Goal: Information Seeking & Learning: Learn about a topic

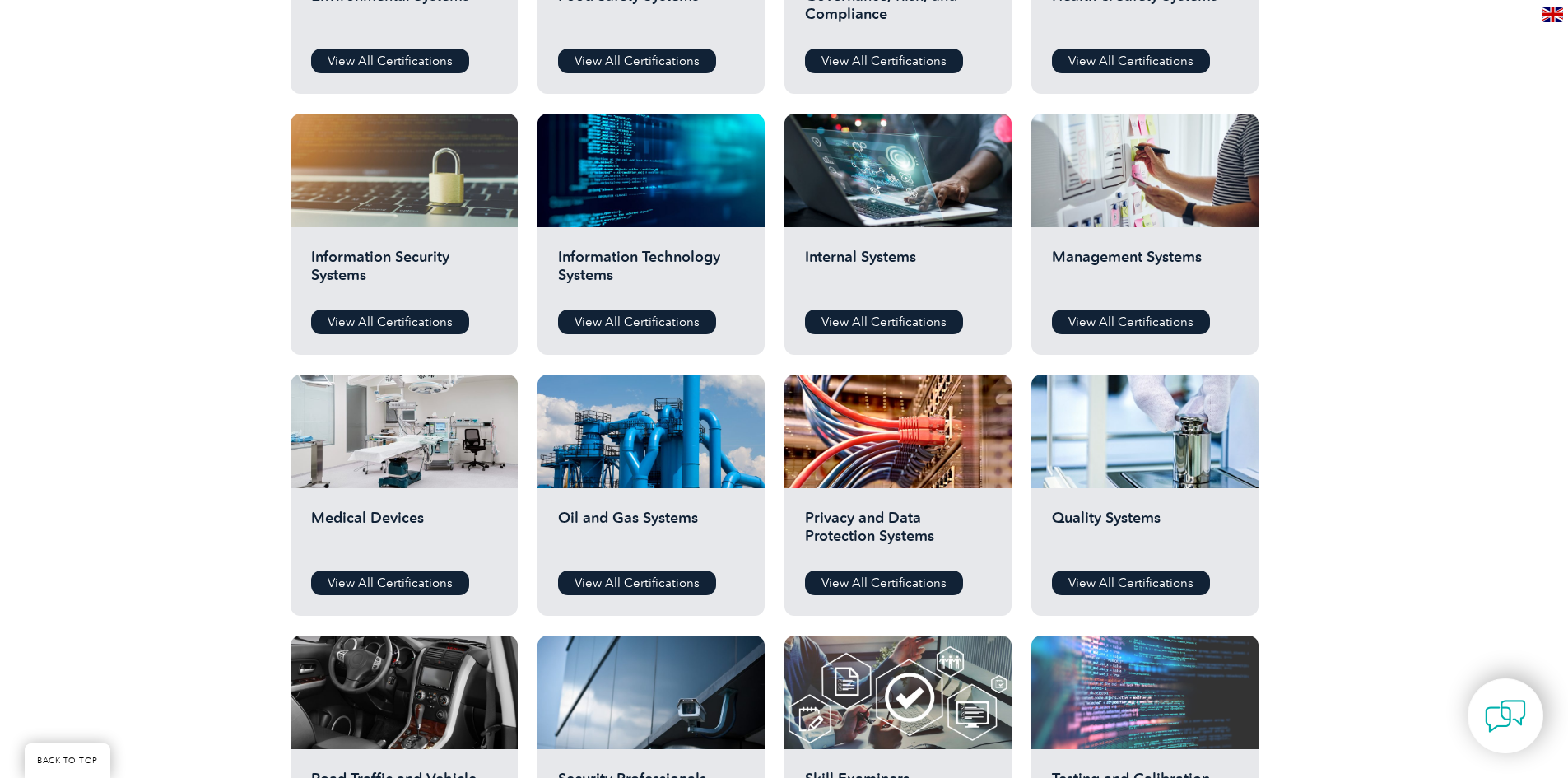
scroll to position [988, 0]
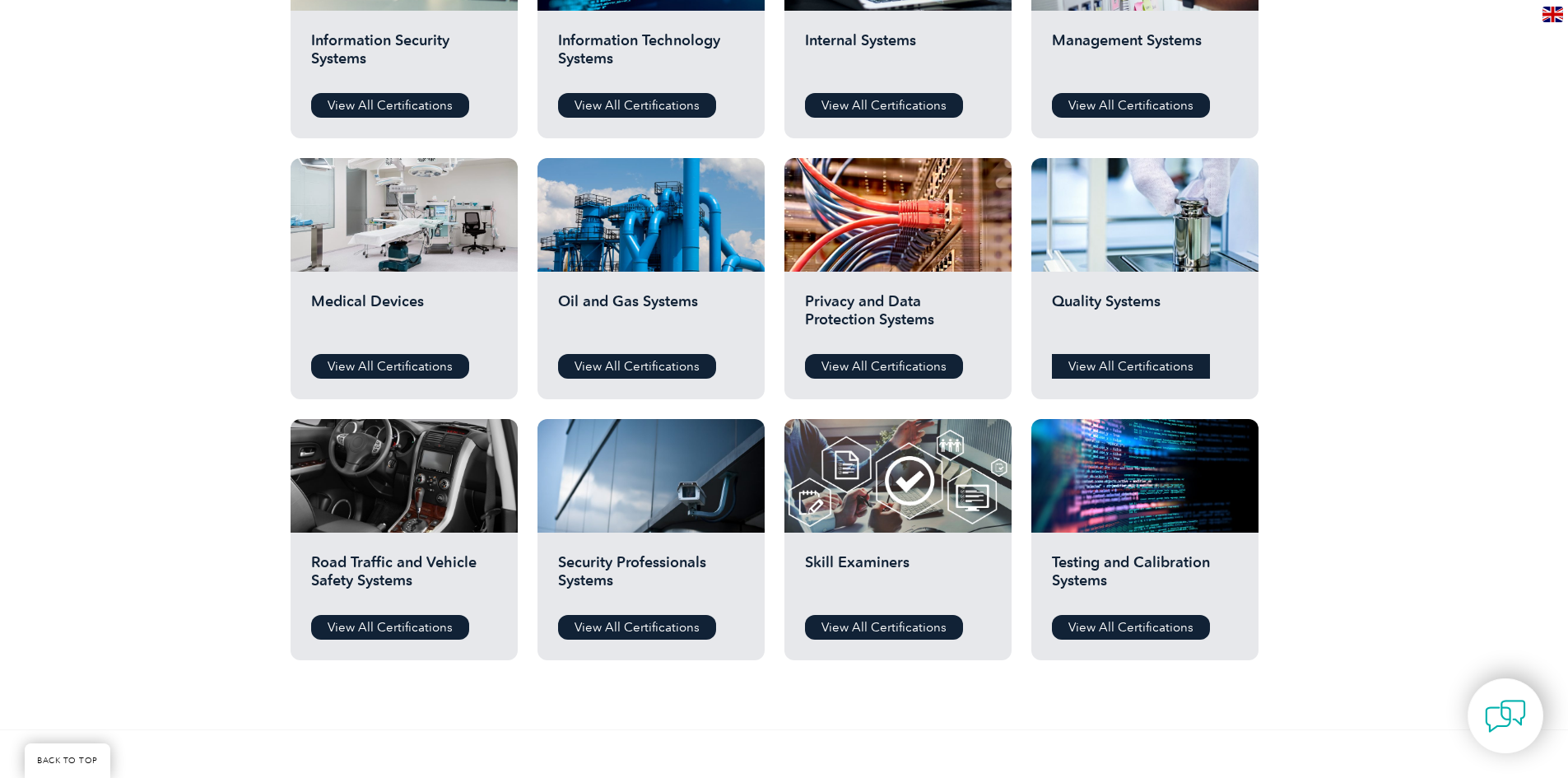
click at [1085, 357] on link "View All Certifications" at bounding box center [1130, 366] width 158 height 24
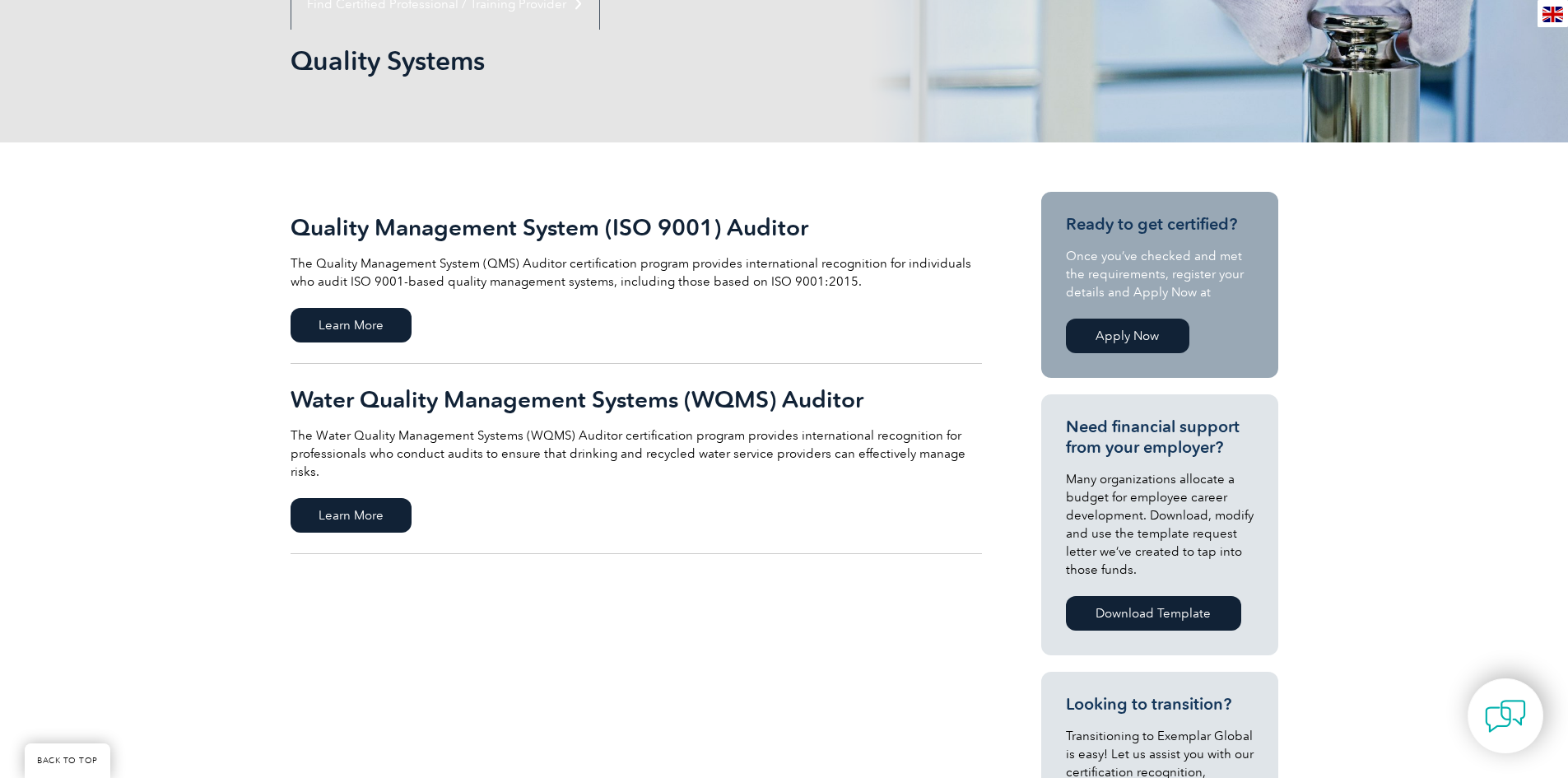
scroll to position [247, 0]
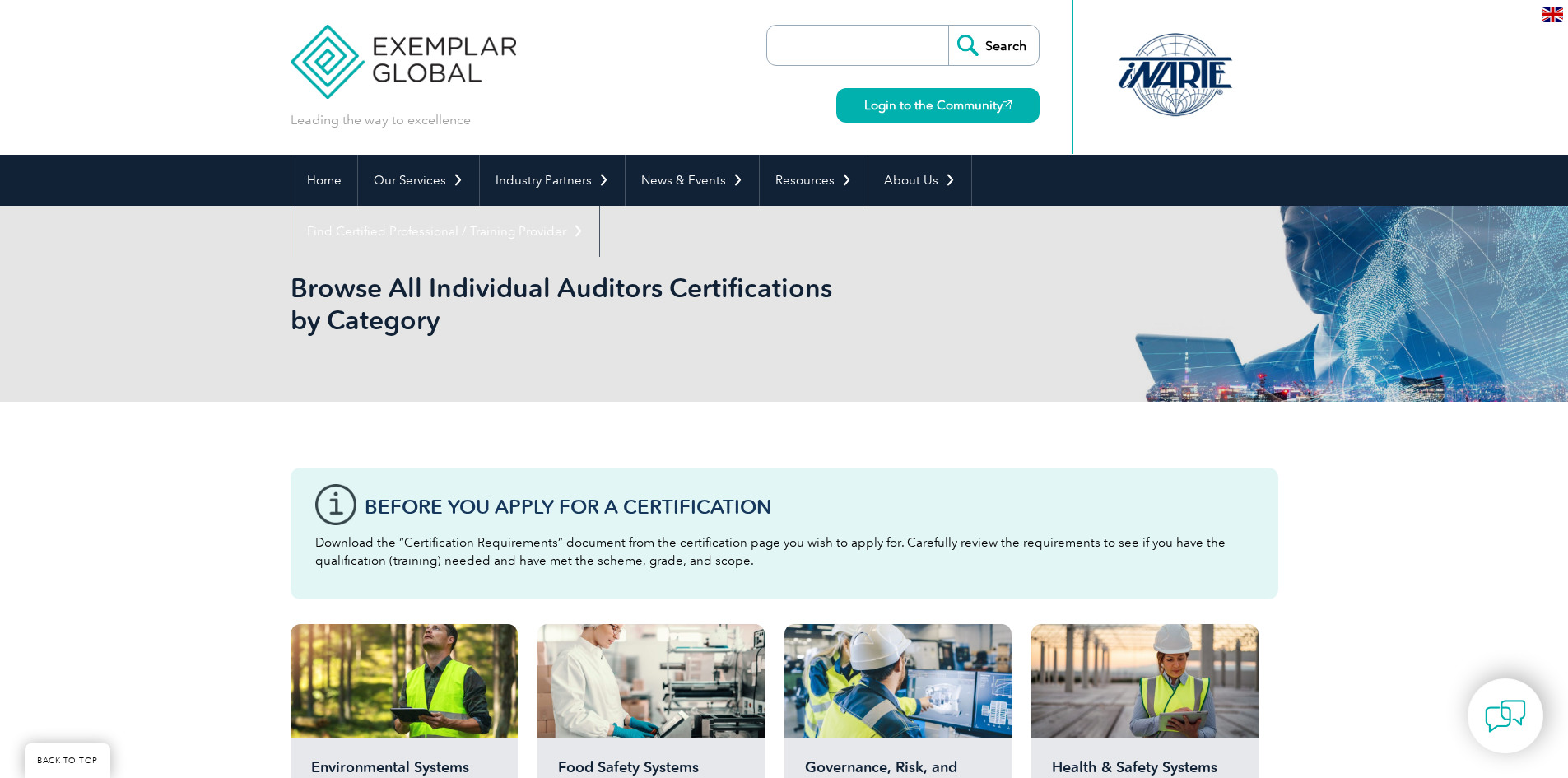
scroll to position [988, 0]
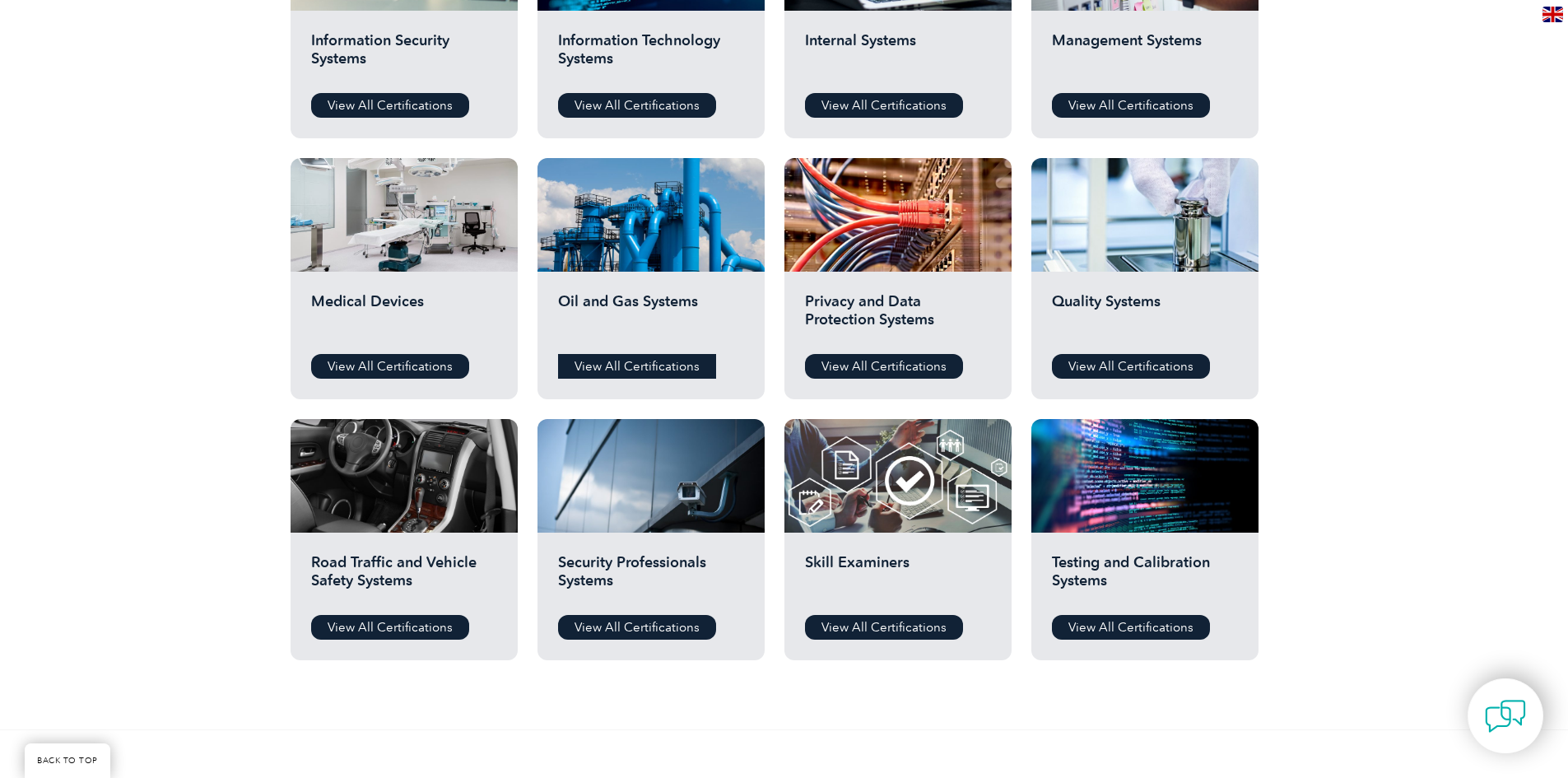
click at [642, 365] on link "View All Certifications" at bounding box center [636, 366] width 158 height 24
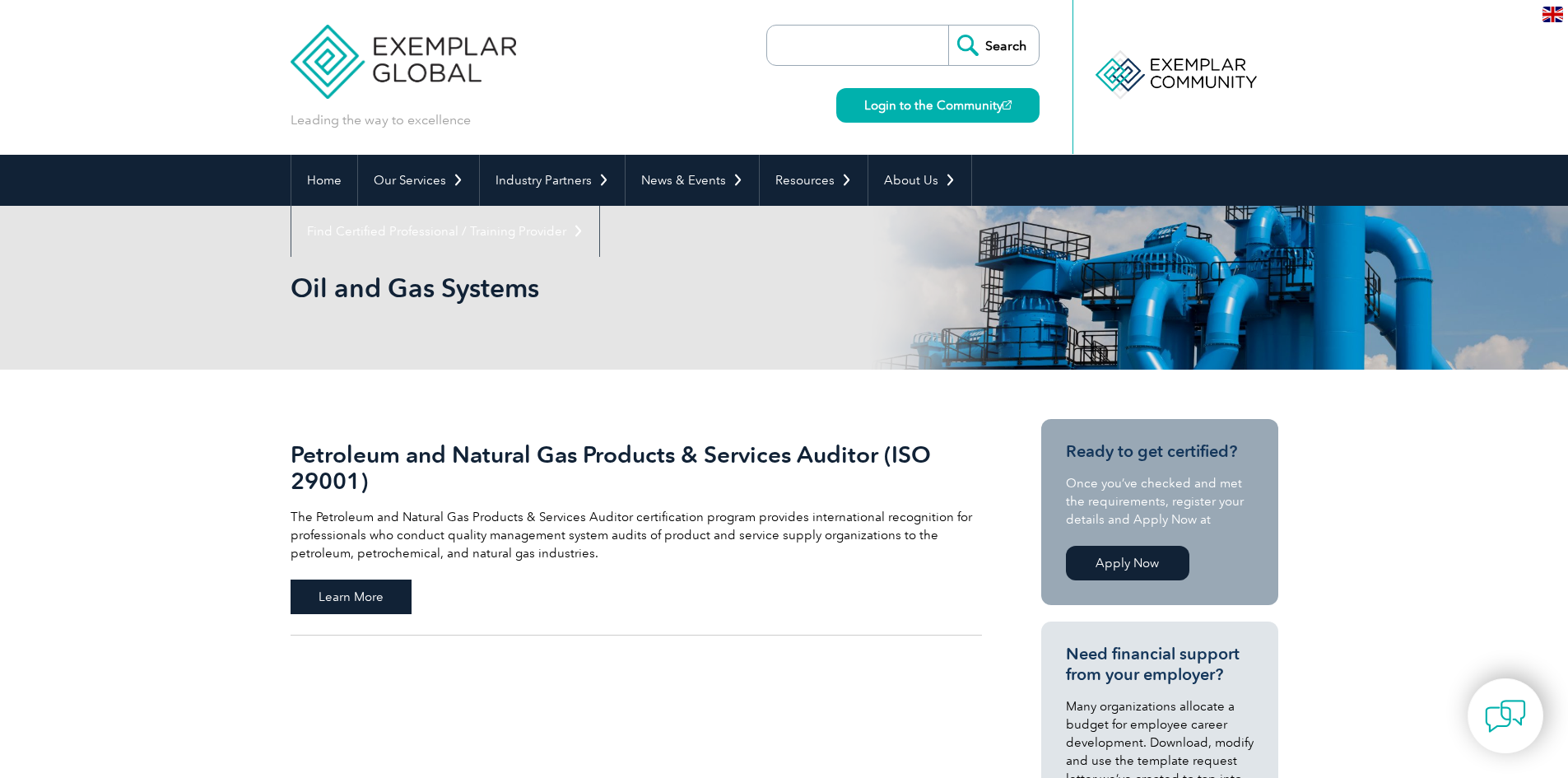
click at [340, 590] on span "Learn More" at bounding box center [351, 597] width 121 height 34
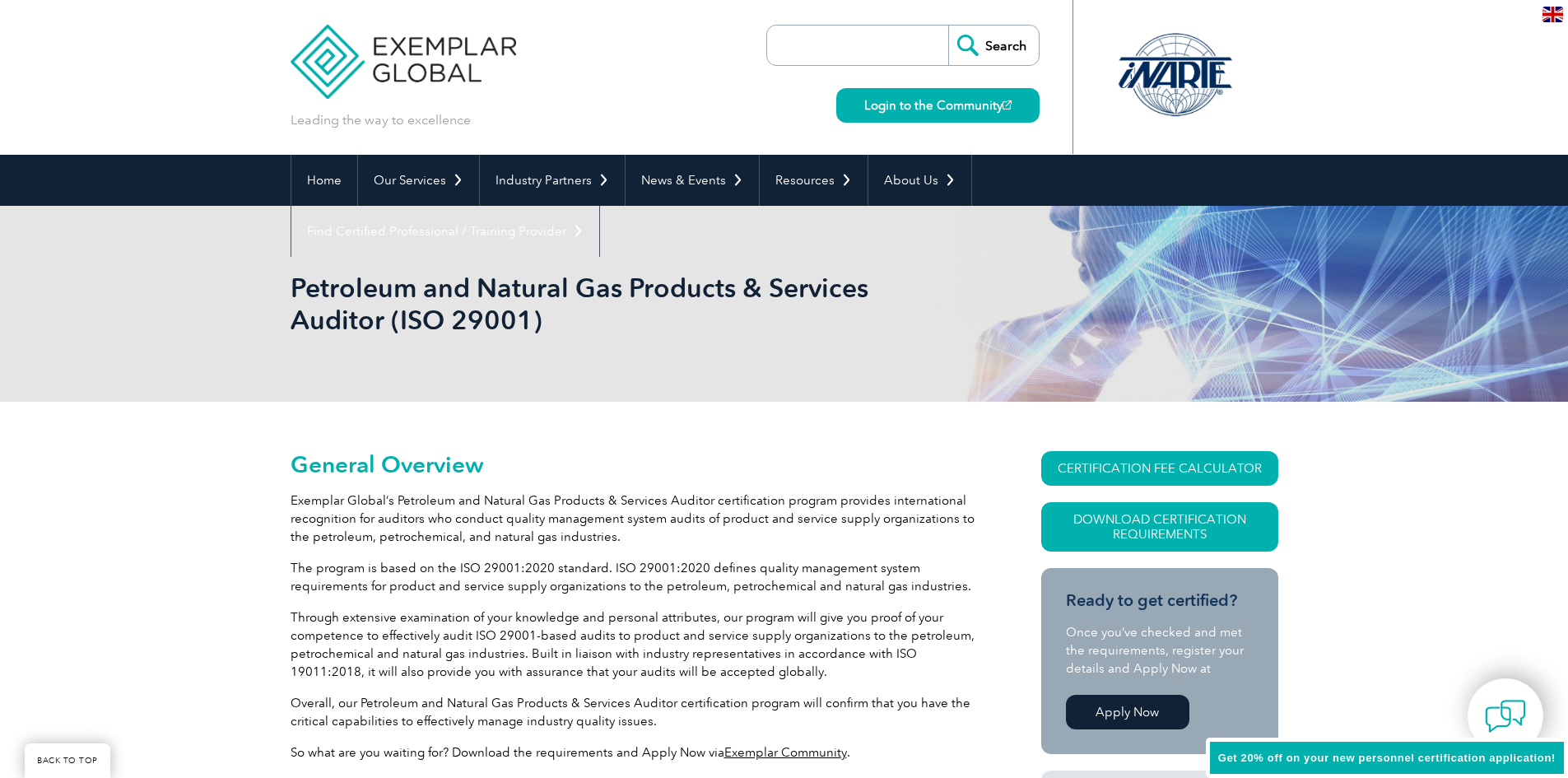
scroll to position [329, 0]
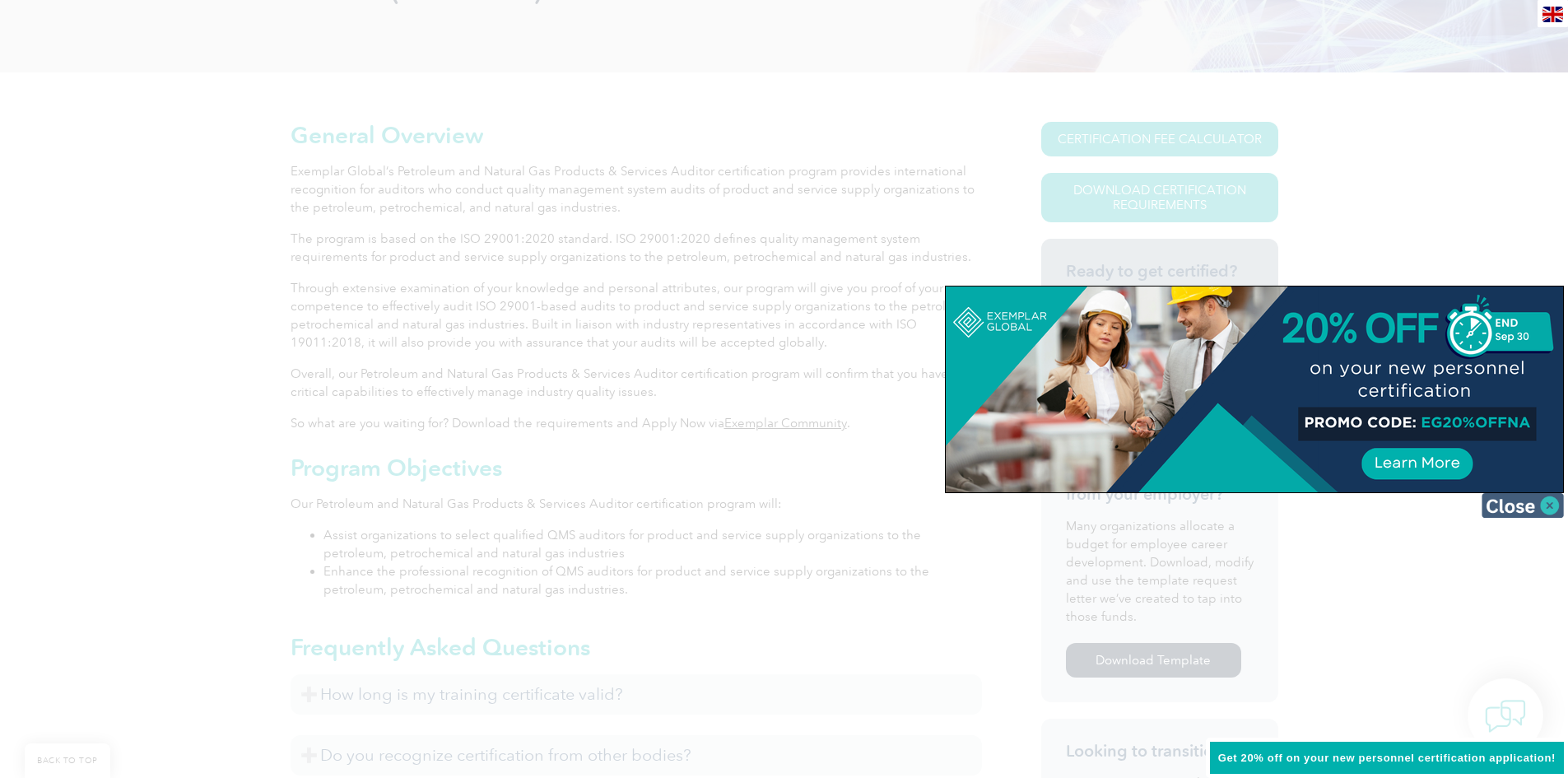
click at [1551, 506] on img at bounding box center [1522, 505] width 82 height 24
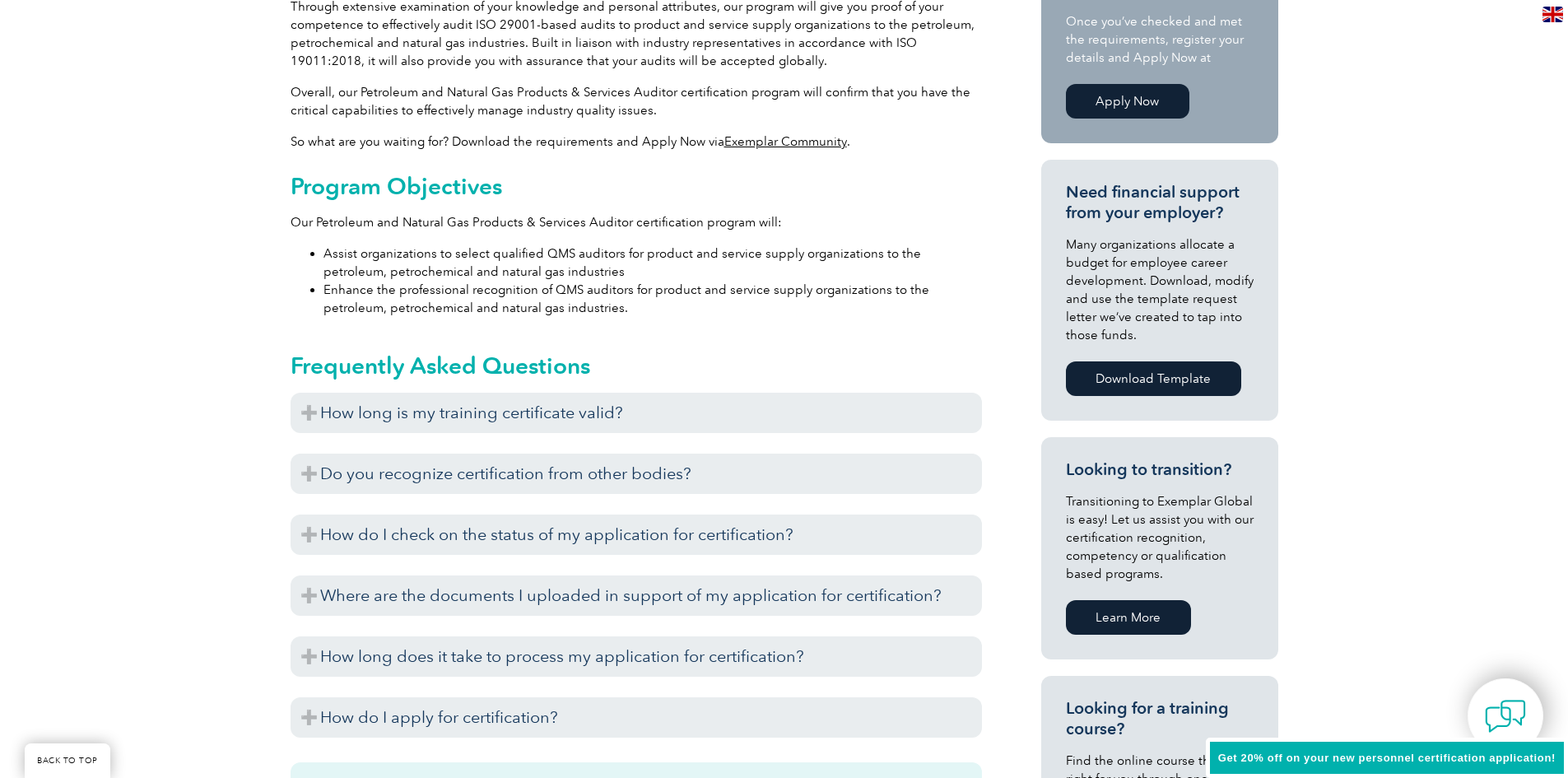
scroll to position [659, 0]
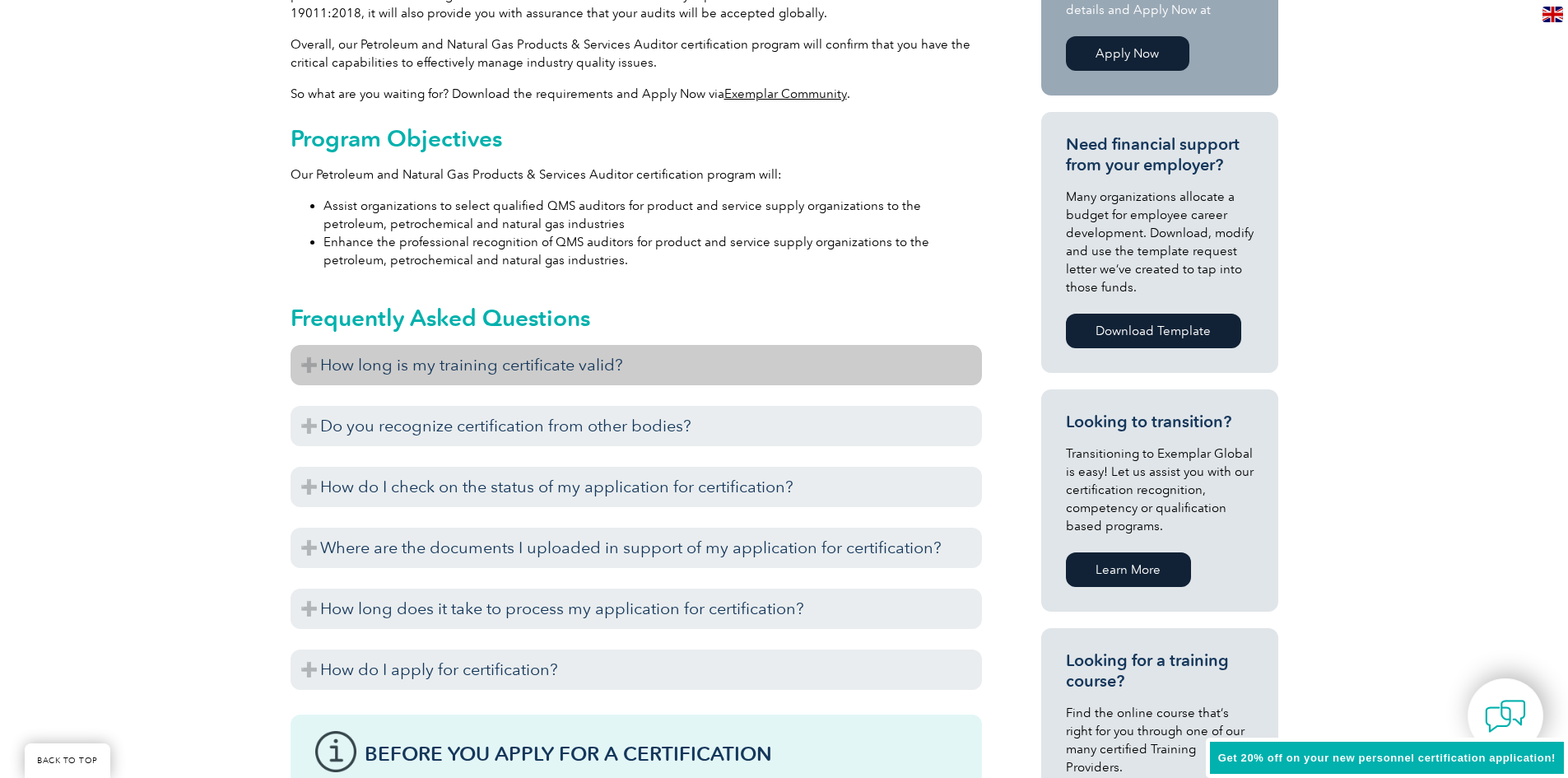
click at [370, 371] on h3 "How long is my training certificate valid?" at bounding box center [635, 365] width 691 height 41
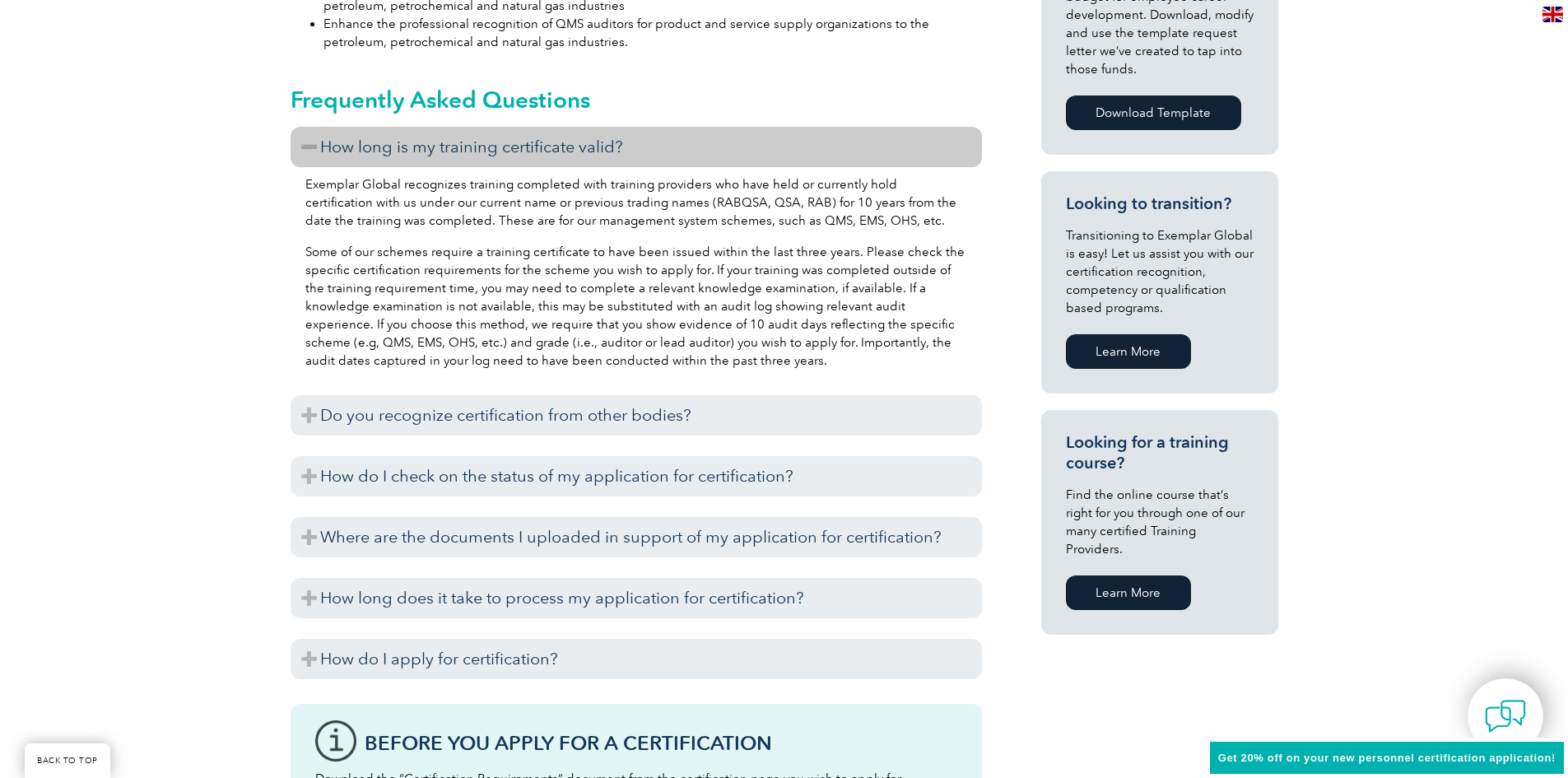
scroll to position [988, 0]
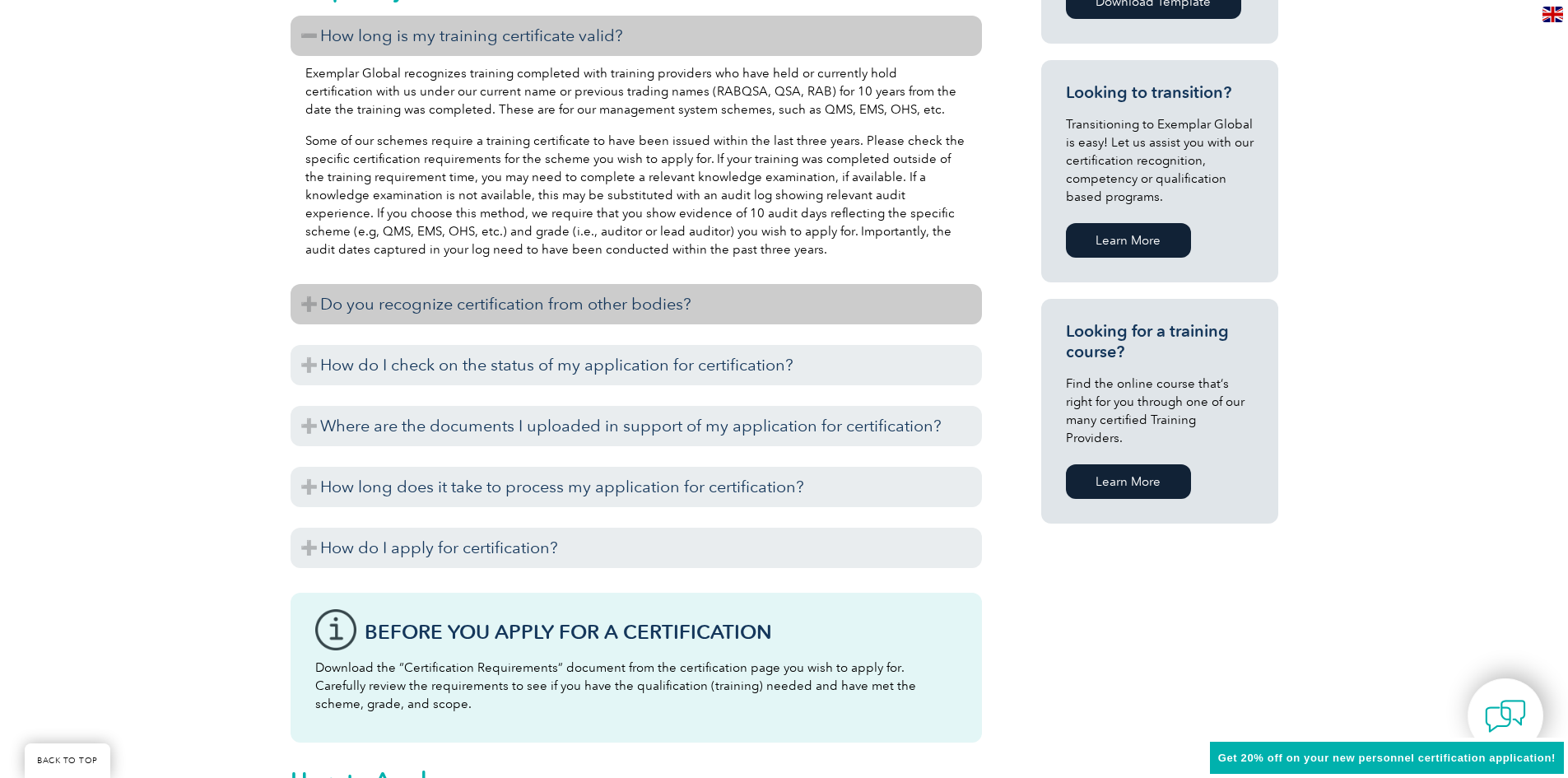
click at [585, 298] on h3 "Do you recognize certification from other bodies?" at bounding box center [635, 304] width 691 height 41
